Goal: Information Seeking & Learning: Find contact information

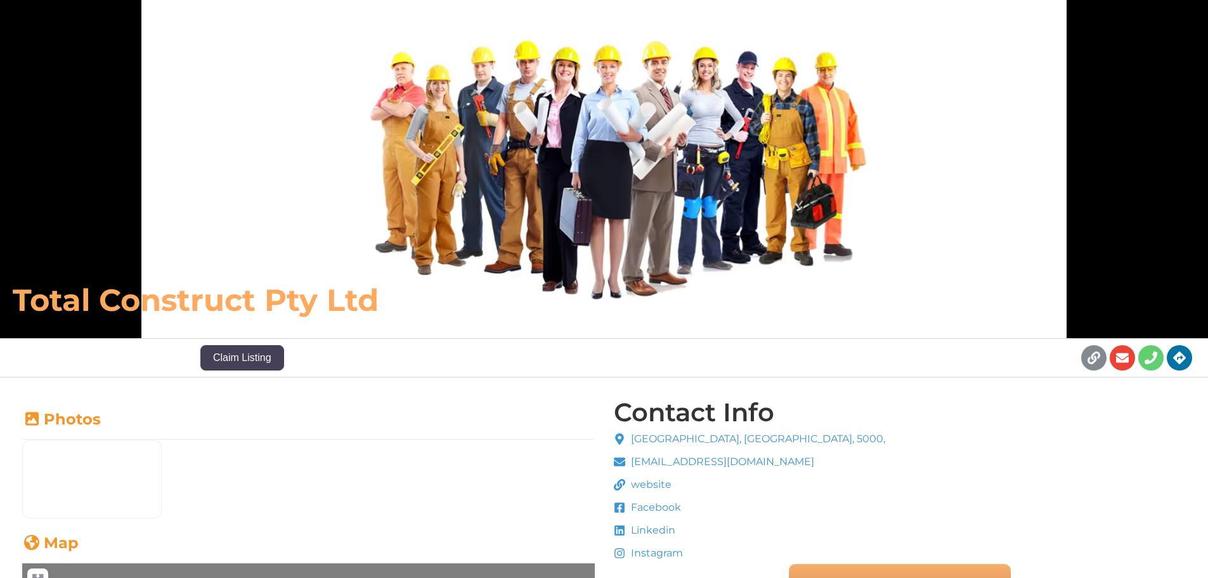
scroll to position [84, 0]
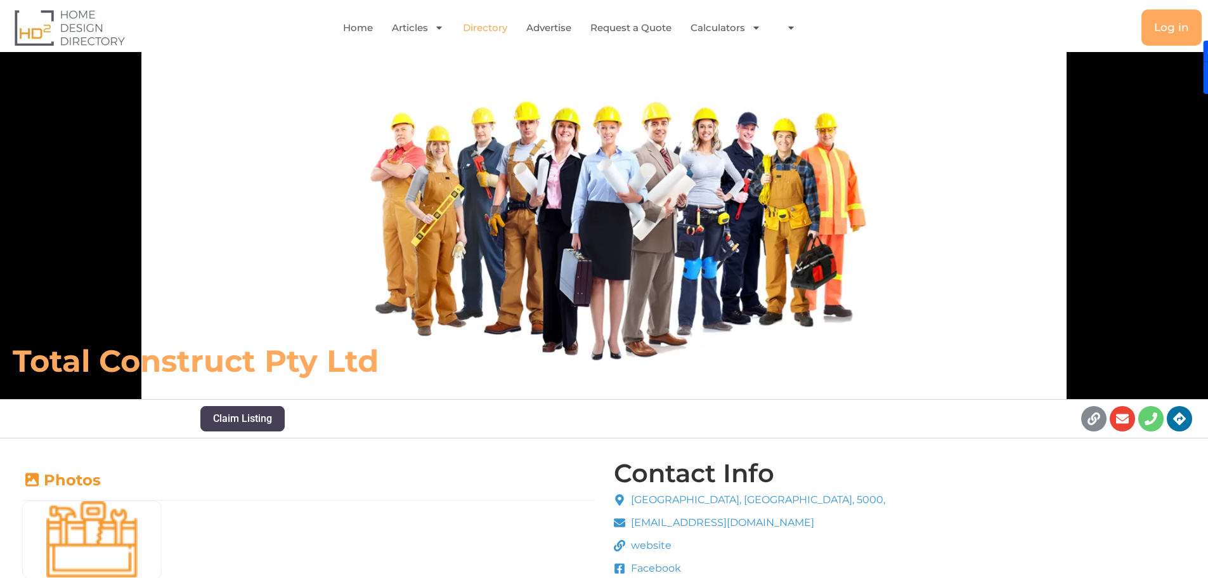
click at [495, 30] on link "Directory" at bounding box center [485, 27] width 44 height 29
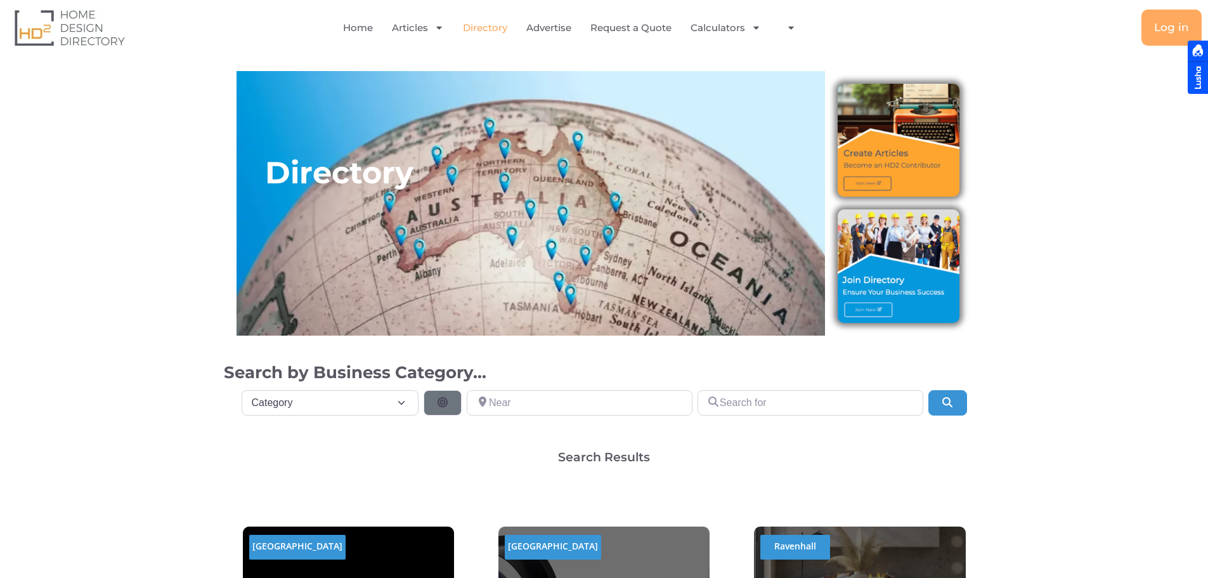
drag, startPoint x: 302, startPoint y: 399, endPoint x: 274, endPoint y: 122, distance: 278.6
click at [272, 122] on div "Directory" at bounding box center [339, 203] width 148 height 252
click at [369, 401] on select "Category Category Accounting Antenna Installation & Services Architects Bathroo…" at bounding box center [331, 402] width 178 height 25
select select "508"
click at [242, 390] on select "Category Category Accounting Antenna Installation & Services Architects Bathroo…" at bounding box center [331, 402] width 178 height 25
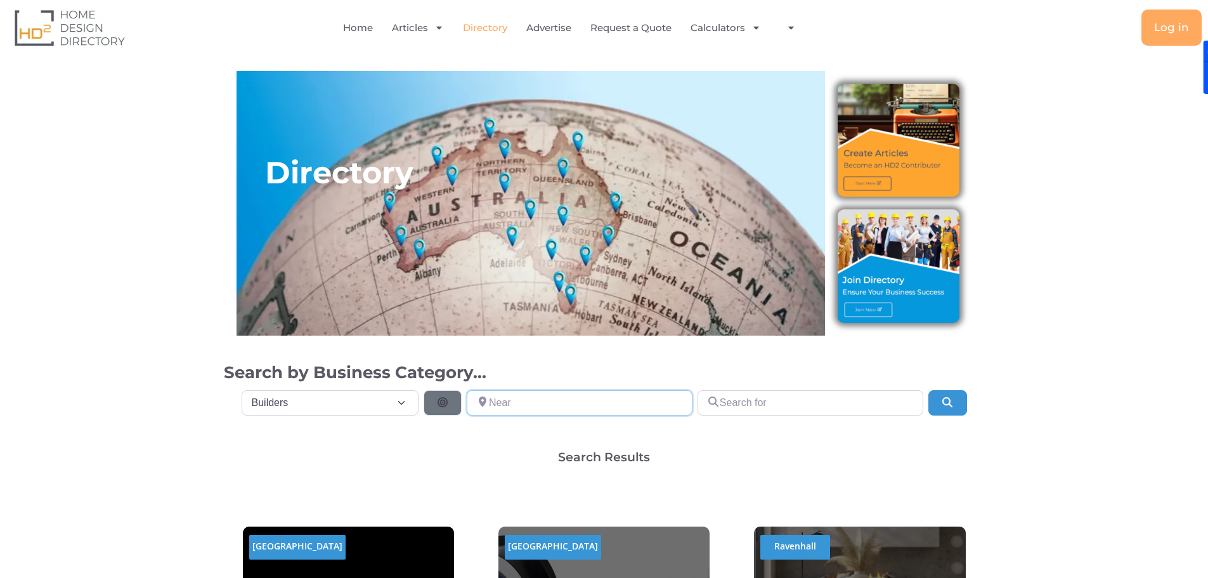
click at [531, 401] on input "Near" at bounding box center [580, 402] width 226 height 25
drag, startPoint x: 499, startPoint y: 395, endPoint x: 483, endPoint y: 396, distance: 16.5
click at [492, 395] on div "perth metr Near: My Location In: Aarons Pass , New South Wales (City) In: Aberf…" at bounding box center [580, 402] width 226 height 25
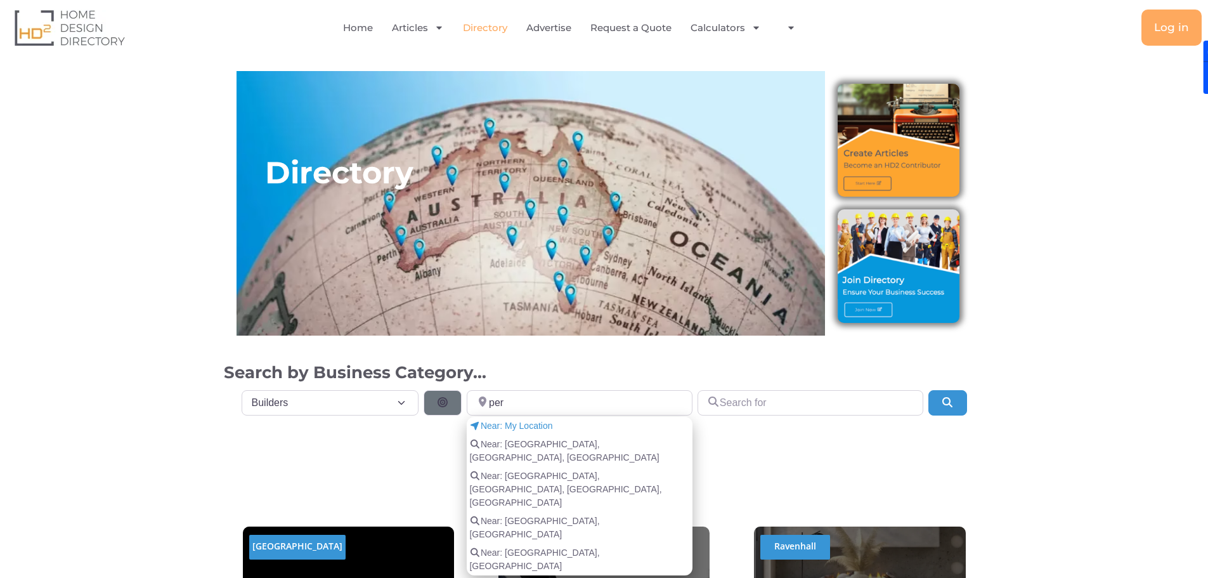
click at [568, 445] on span "Near: Perth Metropolitan Area, WA, Australia" at bounding box center [579, 451] width 221 height 27
type input "Perth Metropolitan Area, WA, Australia"
click at [762, 406] on input "Search for" at bounding box center [811, 402] width 226 height 25
click at [707, 361] on h2 "Search by Business Category..." at bounding box center [604, 372] width 761 height 23
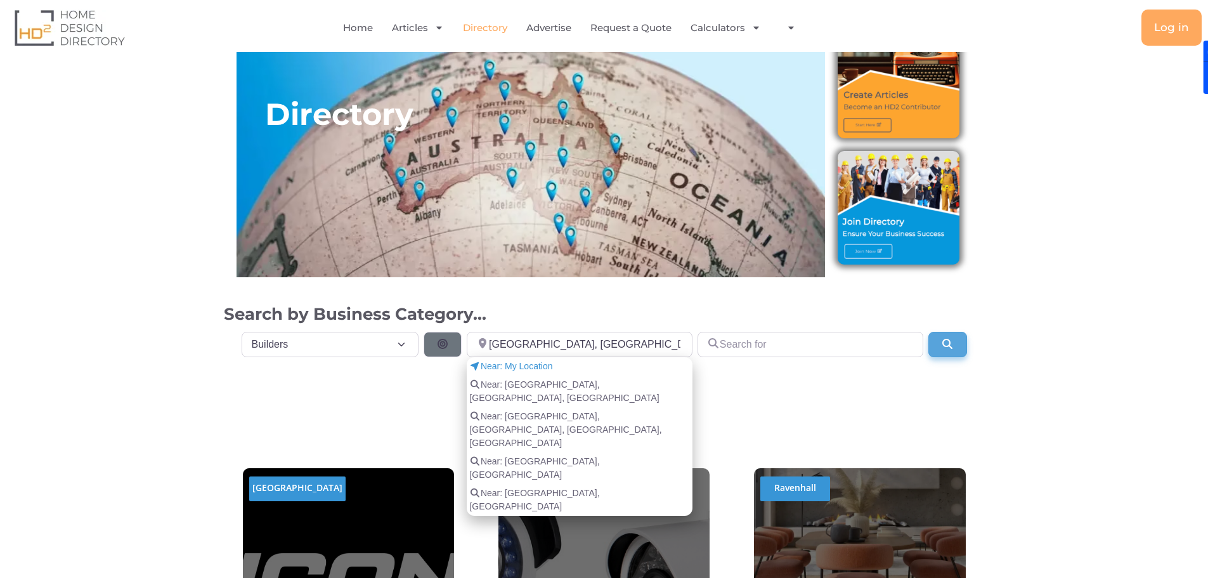
scroll to position [63, 0]
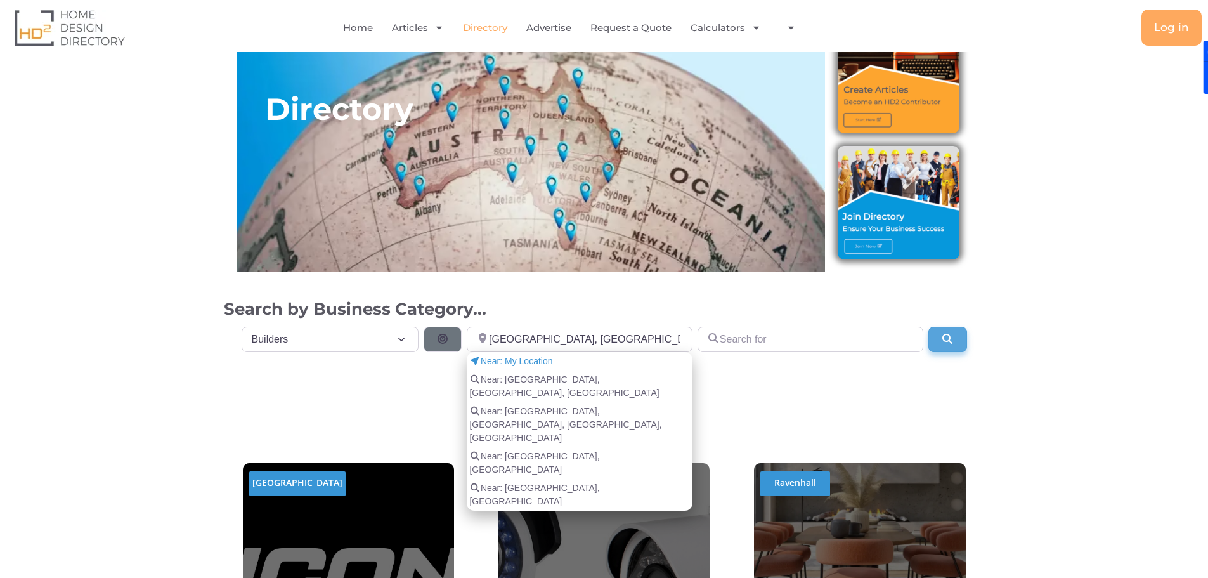
click at [939, 351] on button "Search" at bounding box center [947, 339] width 38 height 25
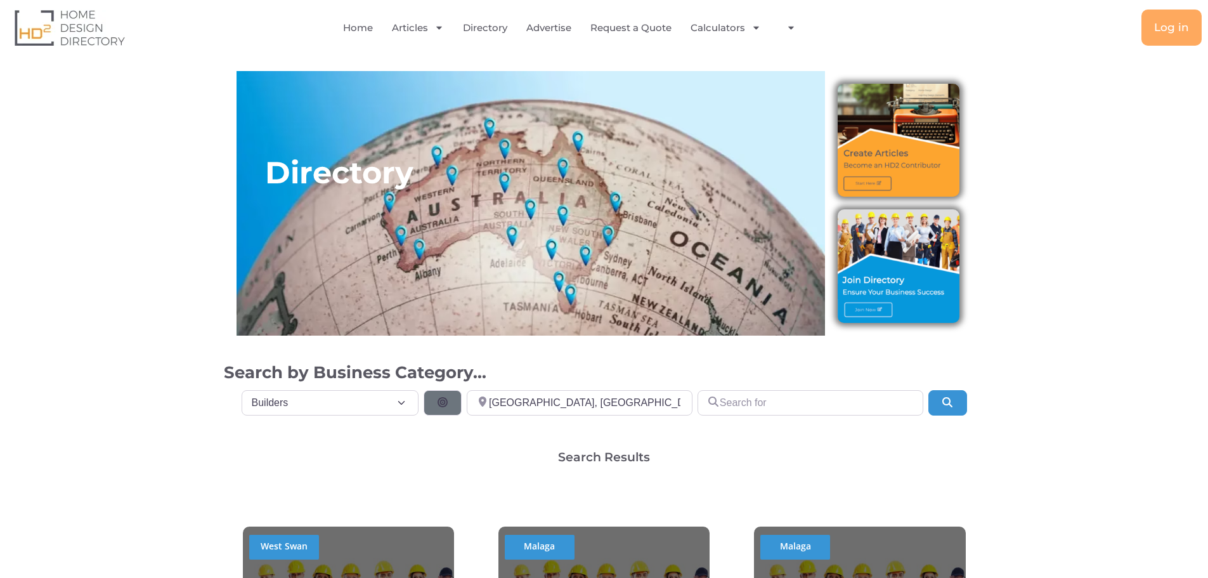
select select "508"
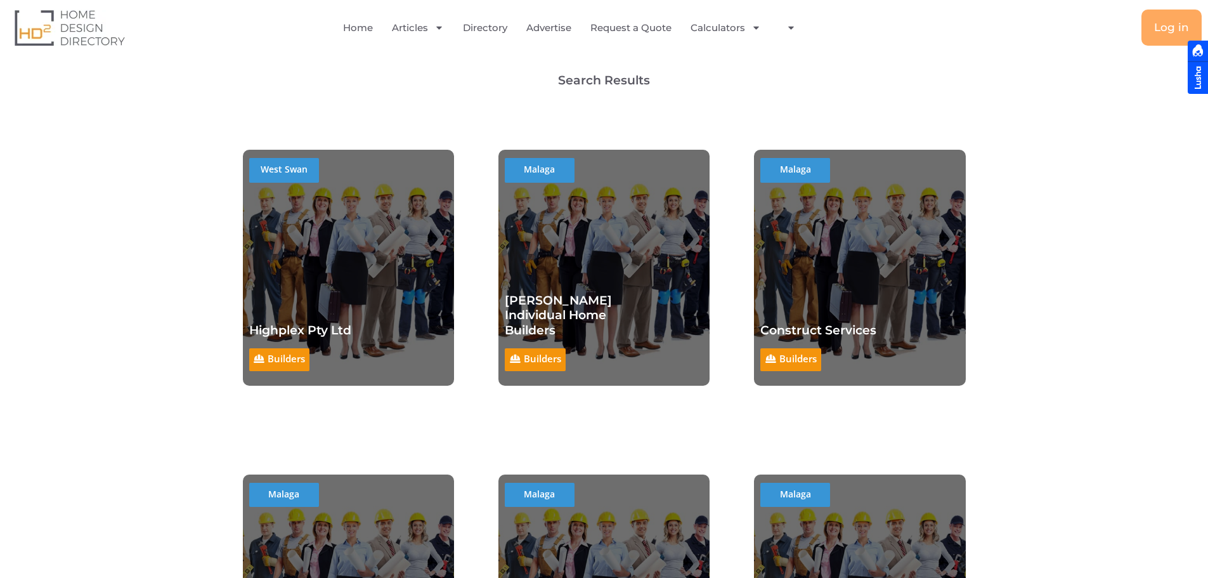
scroll to position [423, 0]
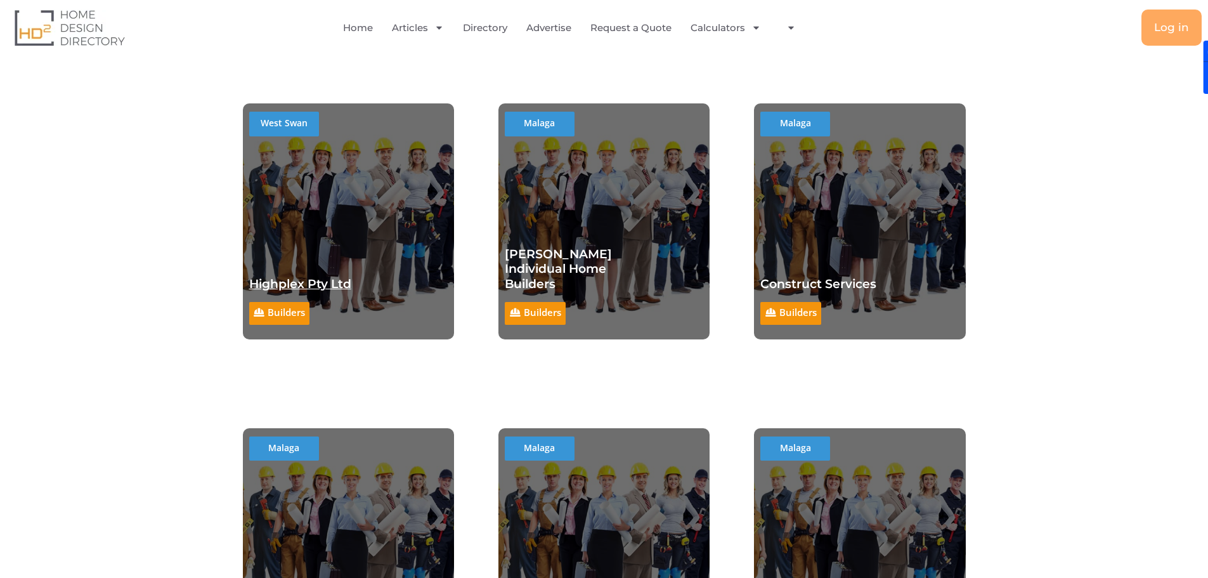
click at [319, 285] on link "Highplex Pty Ltd" at bounding box center [300, 283] width 102 height 15
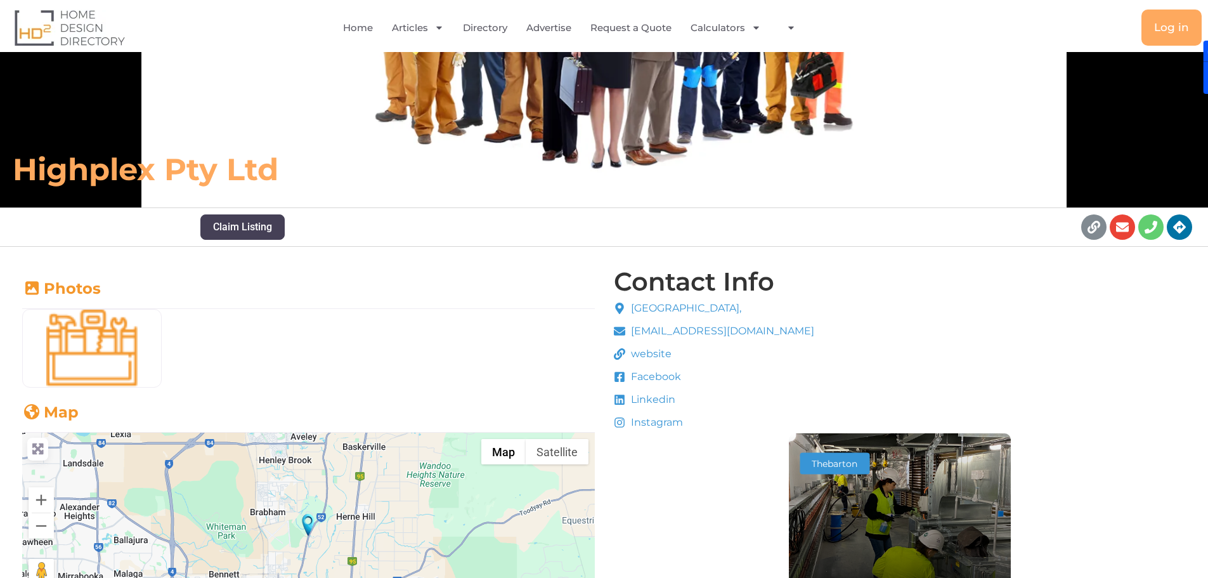
scroll to position [169, 0]
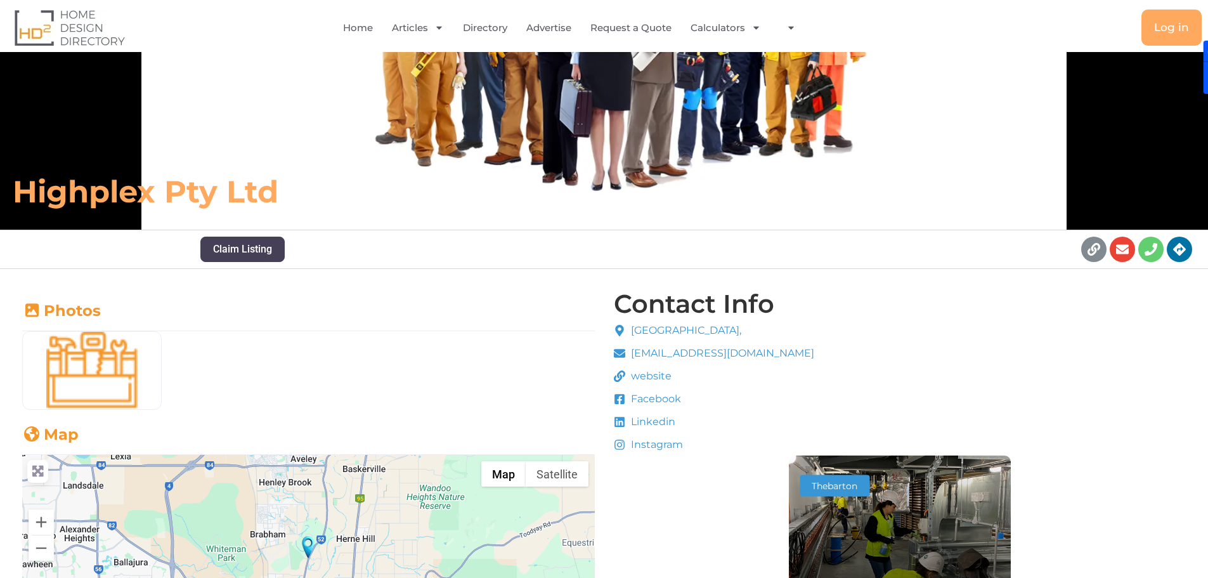
drag, startPoint x: 315, startPoint y: 188, endPoint x: 282, endPoint y: 190, distance: 33.0
click at [282, 190] on h6 "Highplex Pty Ltd" at bounding box center [426, 191] width 827 height 38
drag, startPoint x: 150, startPoint y: 194, endPoint x: -45, endPoint y: 192, distance: 195.3
click at [0, 192] on html "Skip to content Home Articles Bathroom Renovation Ideas & Services Building Con…" at bounding box center [604, 578] width 1208 height 1494
copy h6 "Highplex"
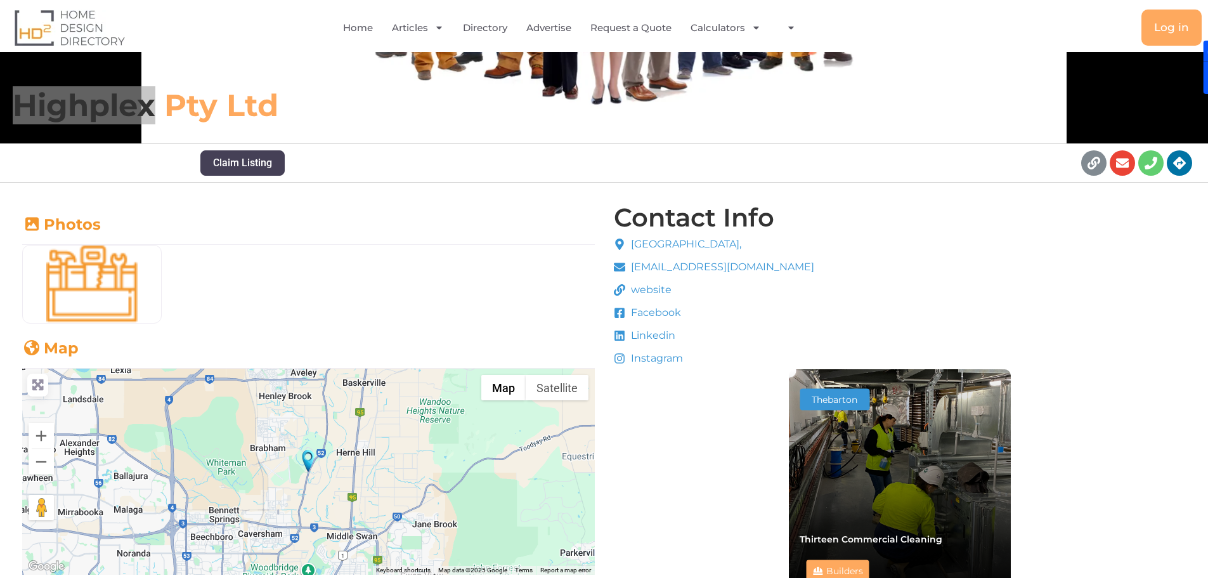
scroll to position [275, 0]
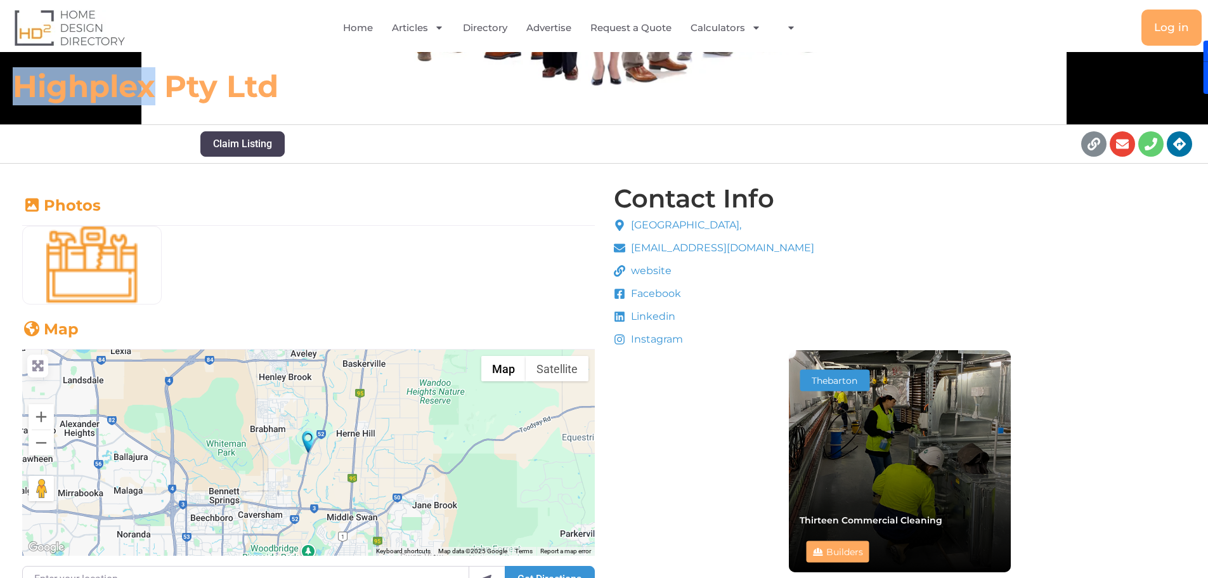
copy h6 "Highplex"
drag, startPoint x: 660, startPoint y: 266, endPoint x: 671, endPoint y: 267, distance: 10.8
click at [661, 266] on span "website" at bounding box center [650, 270] width 44 height 15
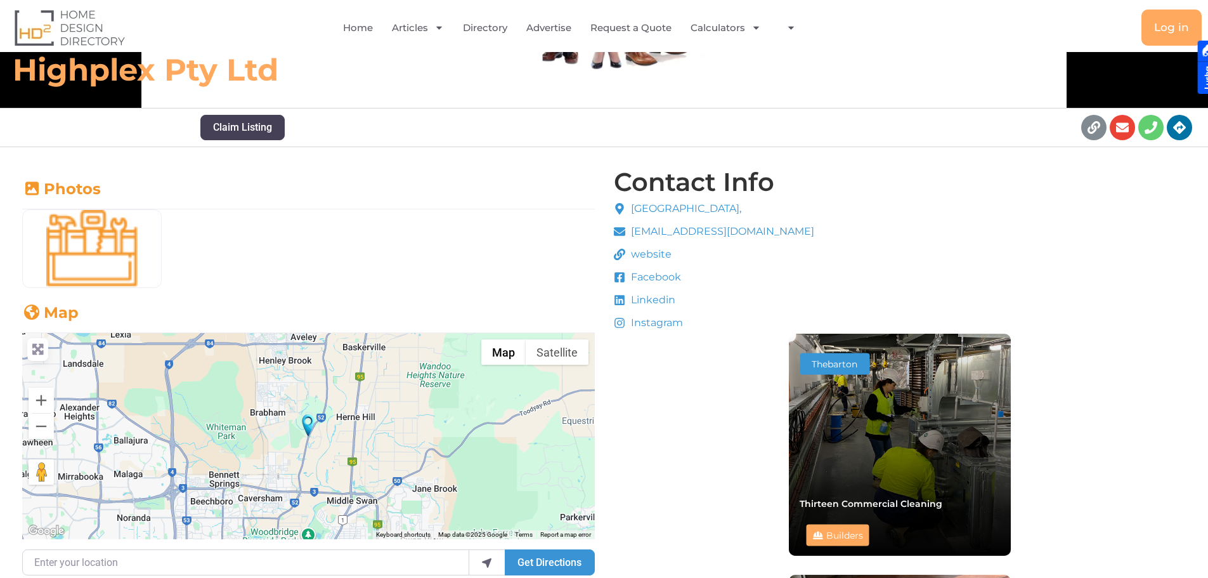
scroll to position [296, 0]
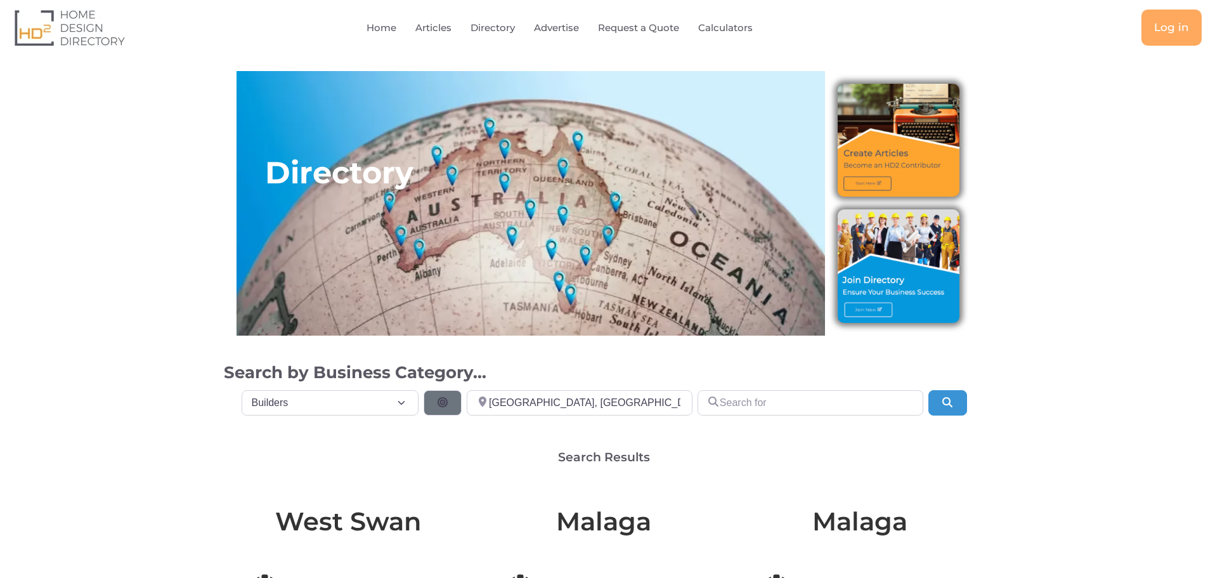
select select "508"
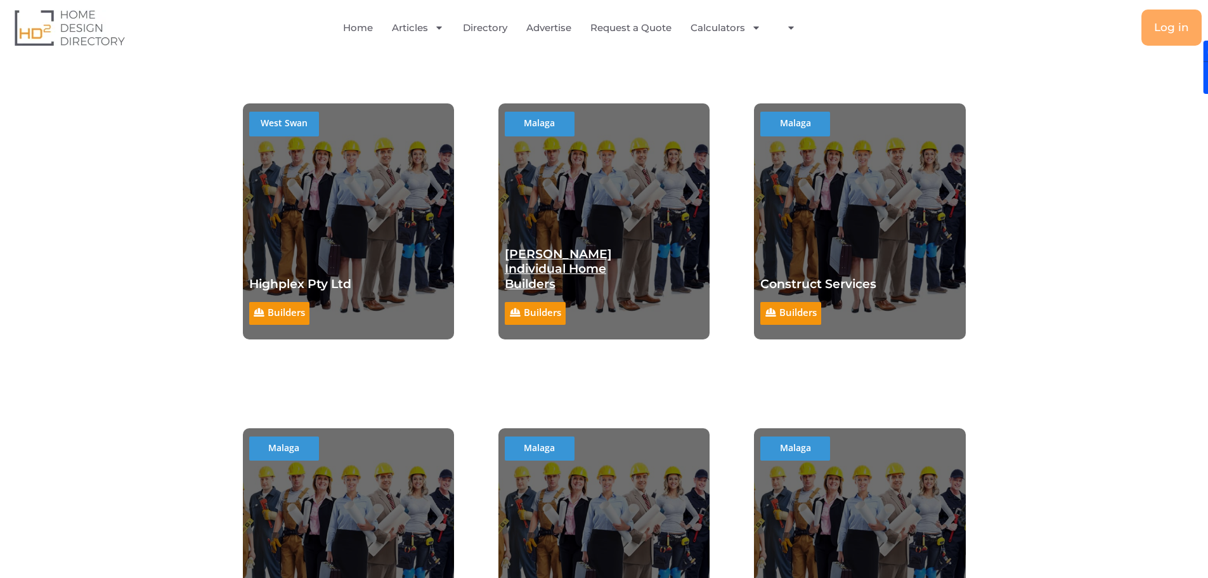
click at [543, 272] on link "[PERSON_NAME] Individual Home Builders" at bounding box center [558, 269] width 107 height 45
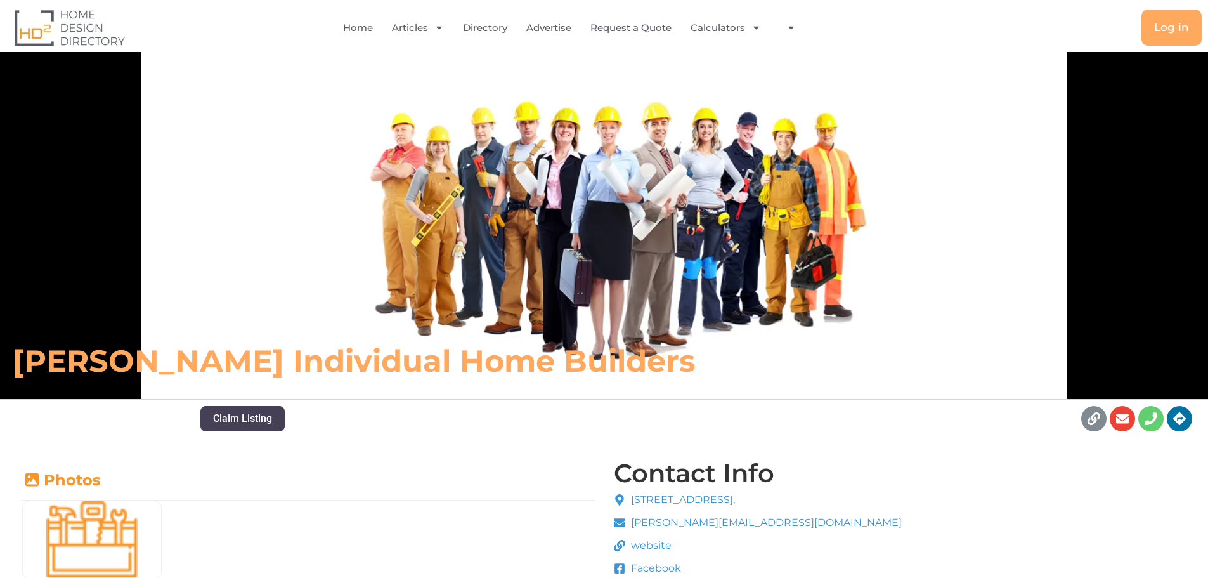
scroll to position [148, 0]
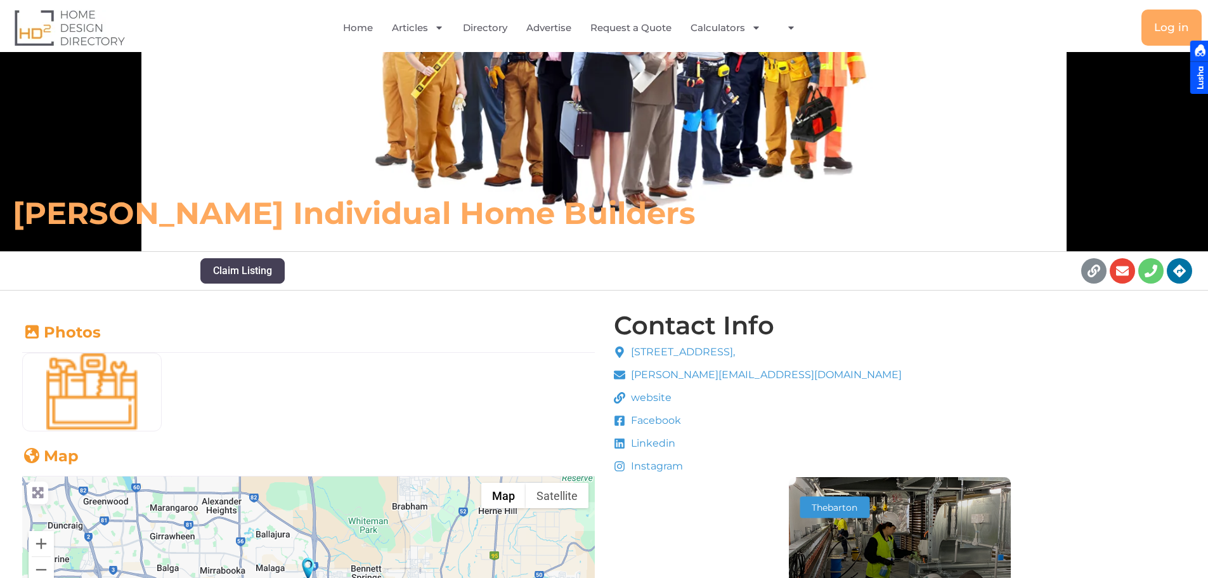
drag, startPoint x: 12, startPoint y: 217, endPoint x: 664, endPoint y: 212, distance: 651.9
click at [665, 213] on div "[PERSON_NAME] Individual Home Builders" at bounding box center [426, 213] width 840 height 51
copy h6 "[PERSON_NAME] Individual Home Builders"
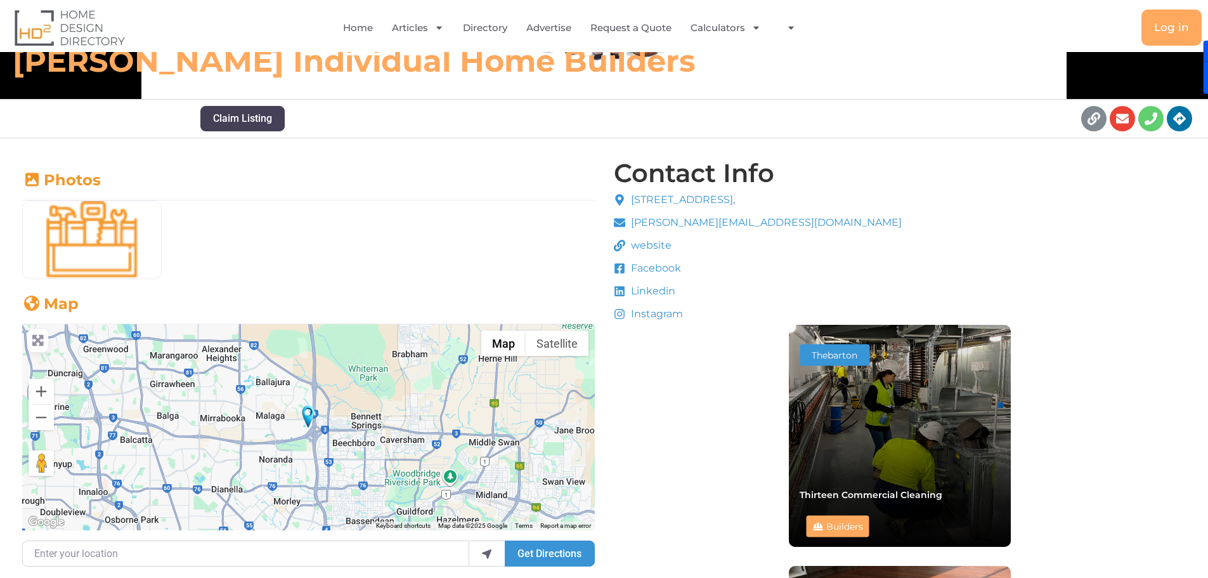
scroll to position [233, 0]
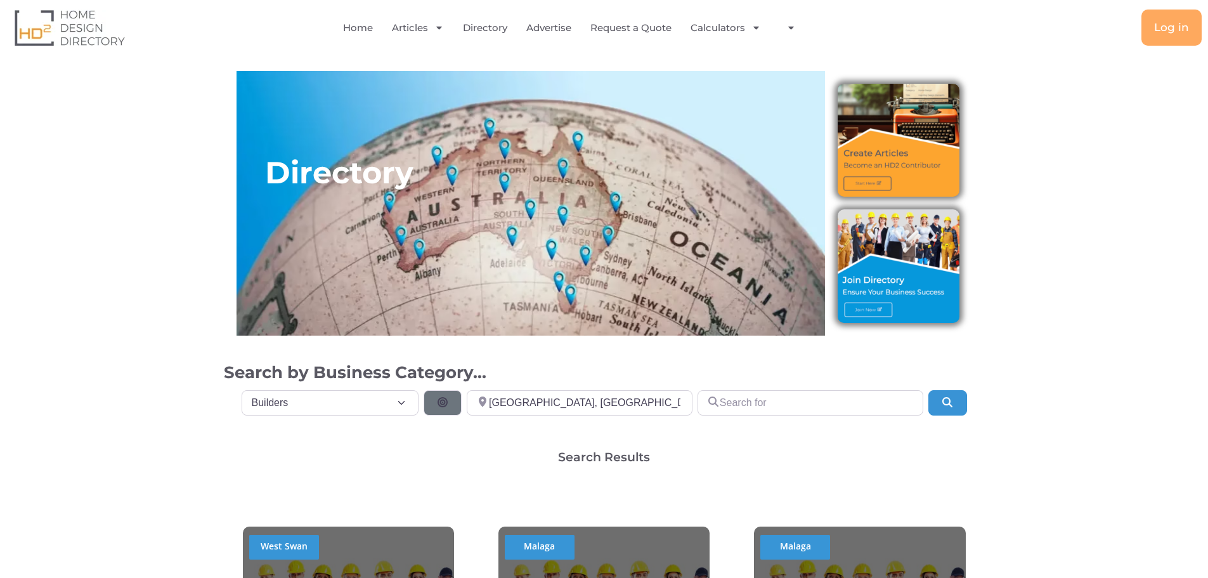
select select "508"
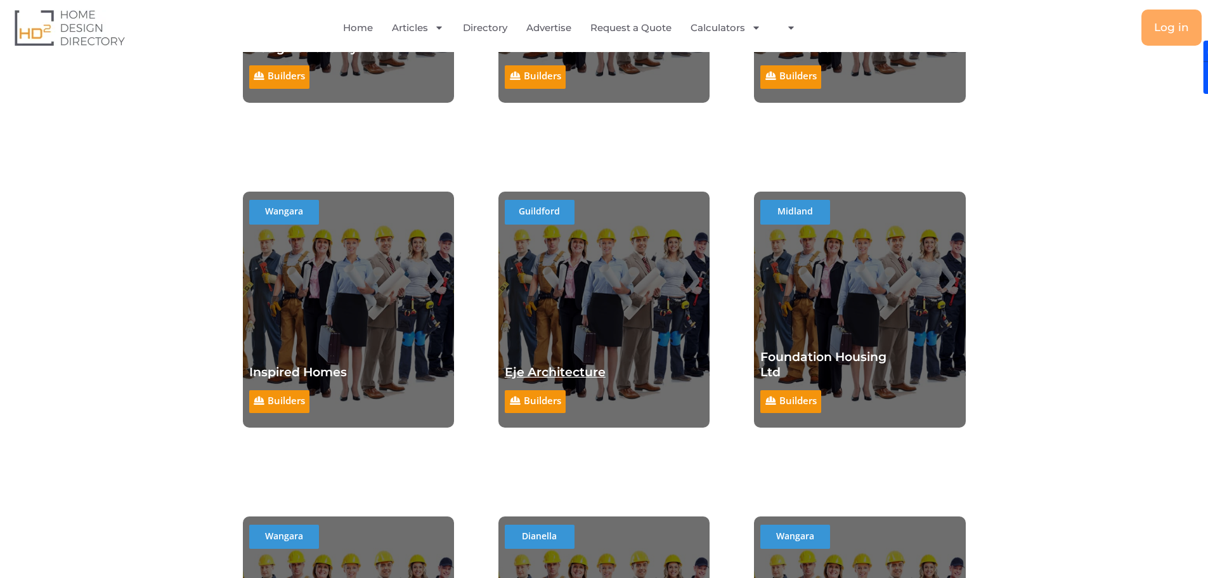
scroll to position [1644, 0]
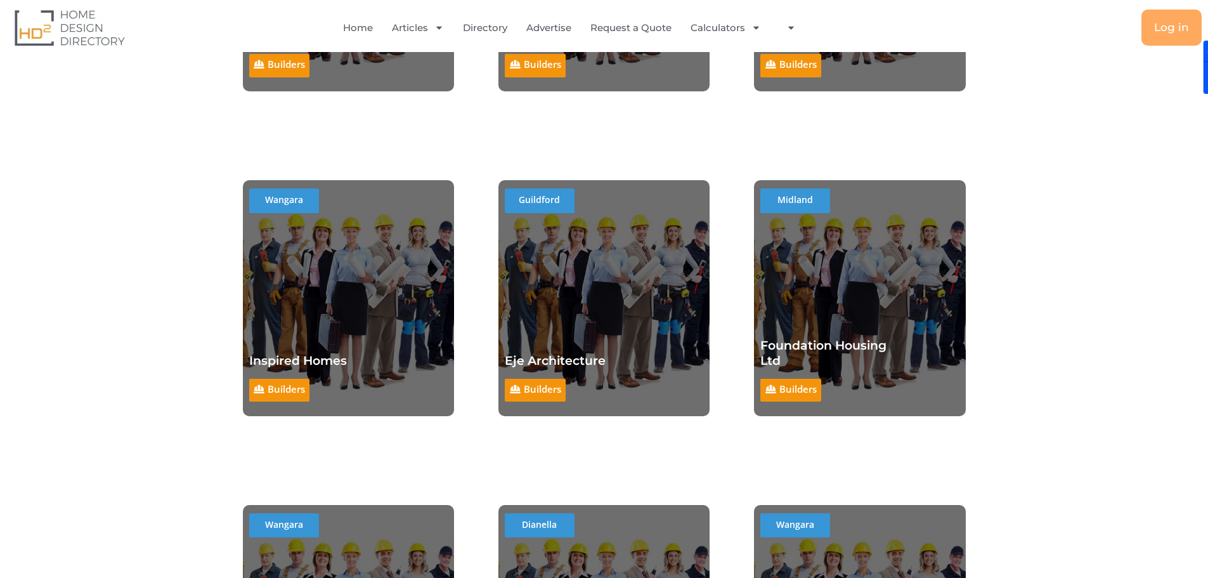
click at [380, 261] on div "Builders Inspired Homes Builders" at bounding box center [316, 314] width 135 height 190
click at [308, 356] on link "Inspired Homes" at bounding box center [298, 360] width 98 height 15
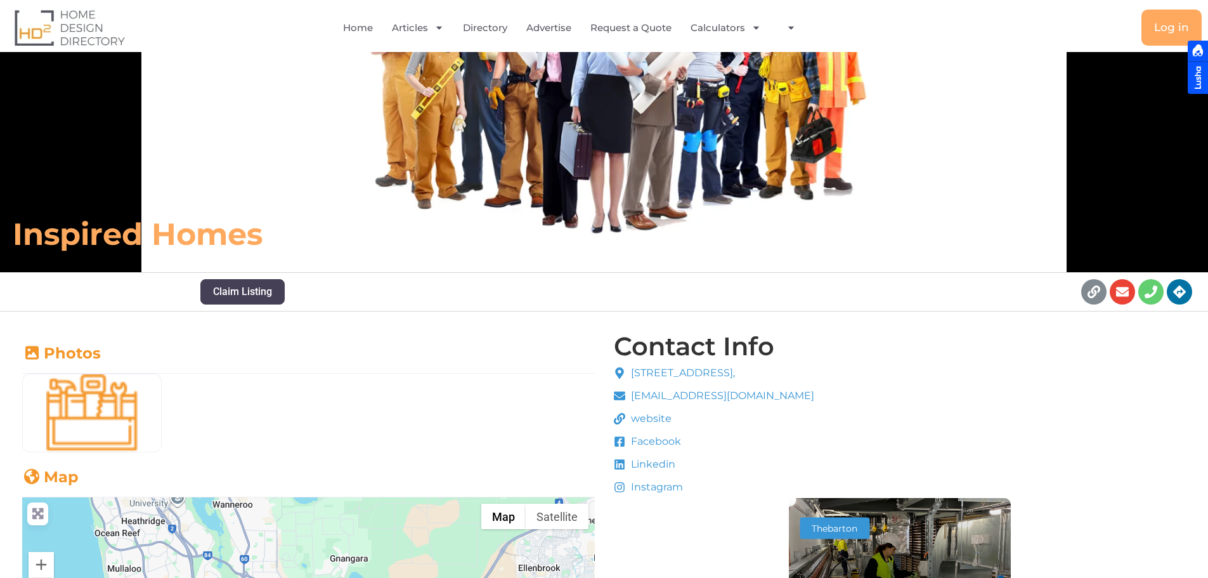
click at [662, 416] on span "website" at bounding box center [650, 418] width 44 height 15
click at [656, 491] on span "Instagram" at bounding box center [655, 486] width 55 height 15
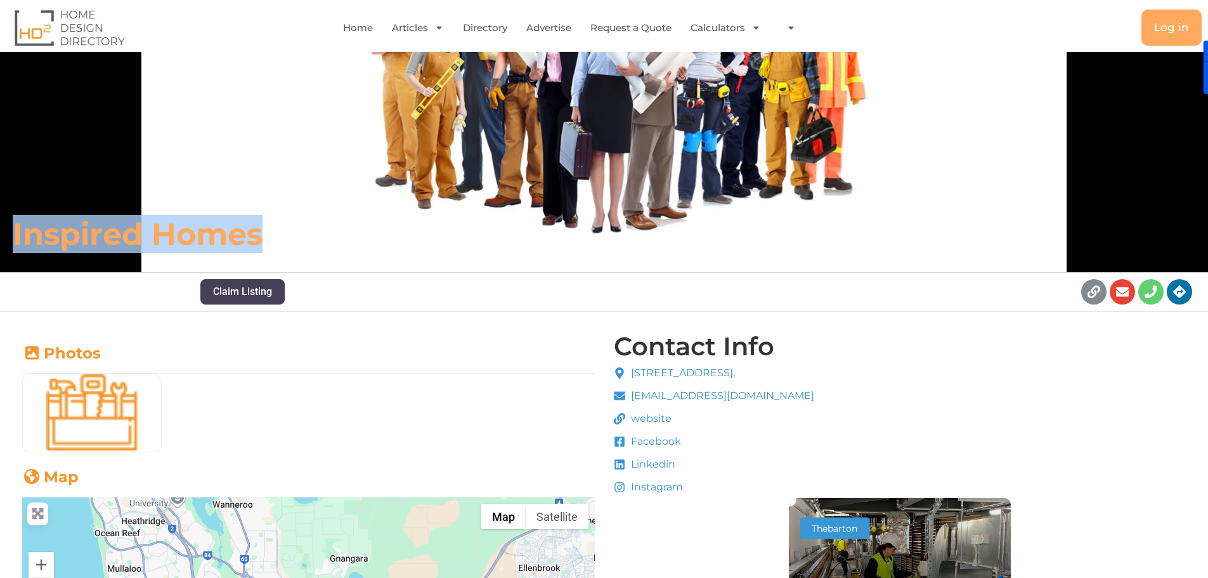
drag, startPoint x: 200, startPoint y: 233, endPoint x: -1, endPoint y: 221, distance: 201.4
copy h6 "Inspired Homes"
